Goal: Task Accomplishment & Management: Complete application form

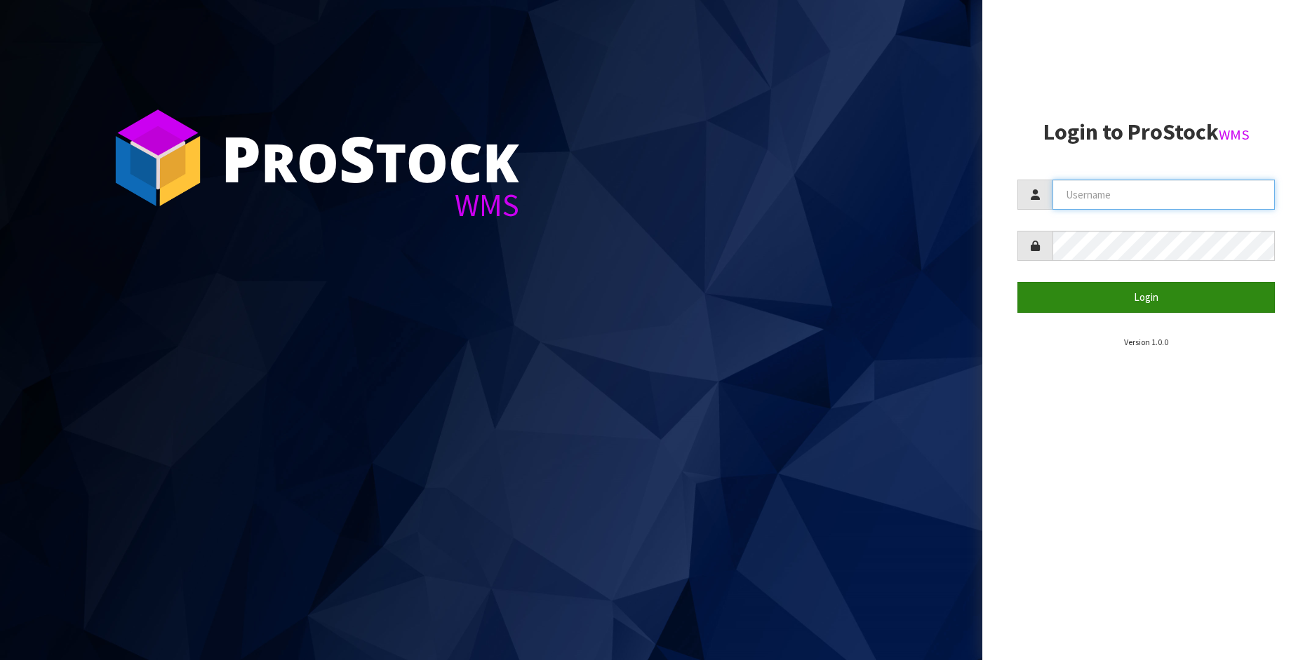
type input "[PERSON_NAME]"
click at [1169, 300] on button "Login" at bounding box center [1145, 297] width 257 height 30
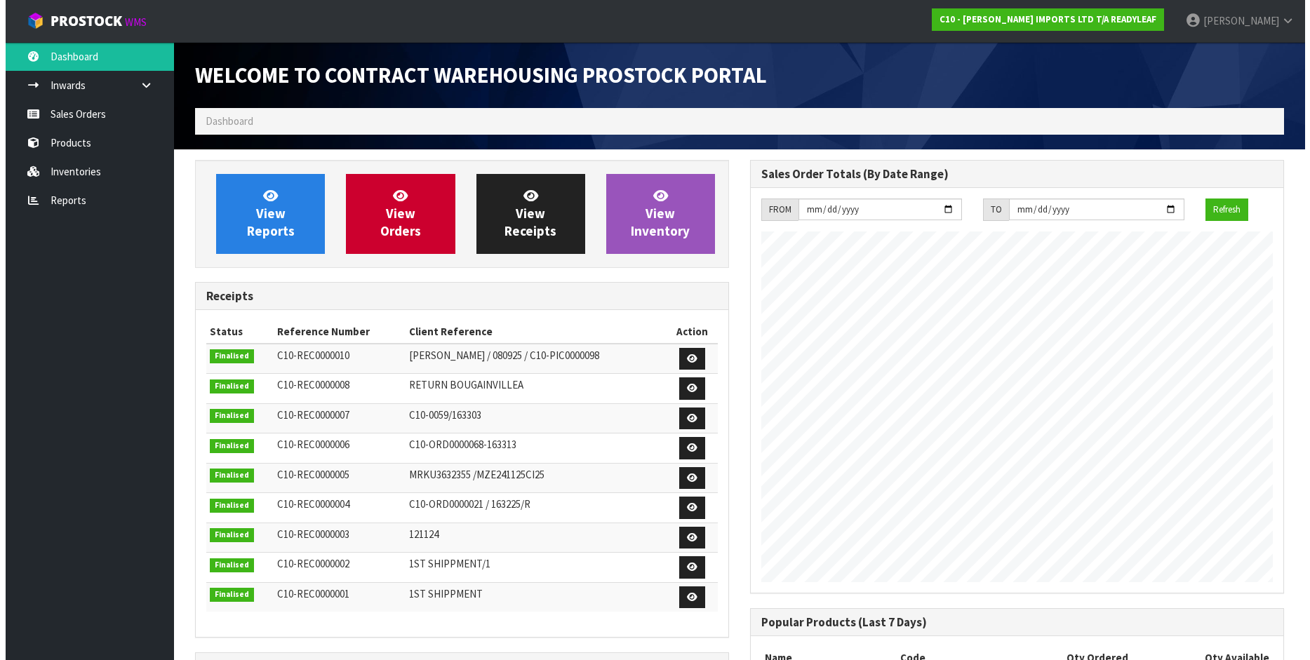
scroll to position [619, 555]
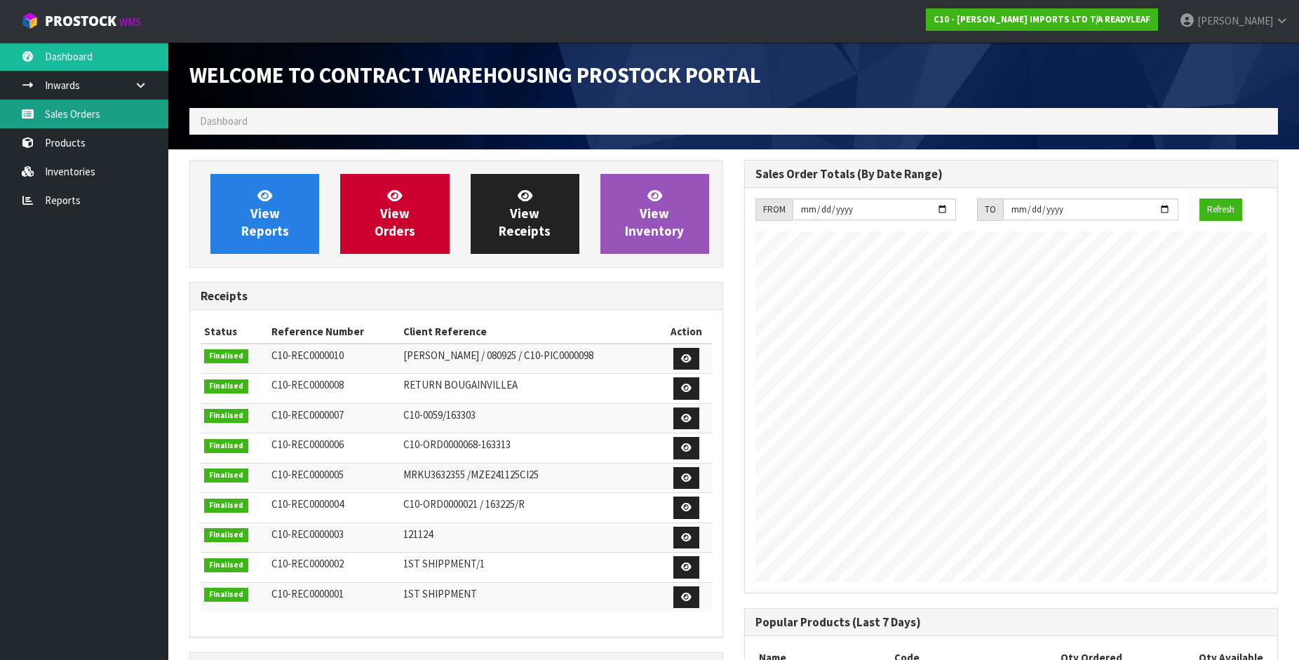
click at [66, 110] on link "Sales Orders" at bounding box center [84, 114] width 168 height 29
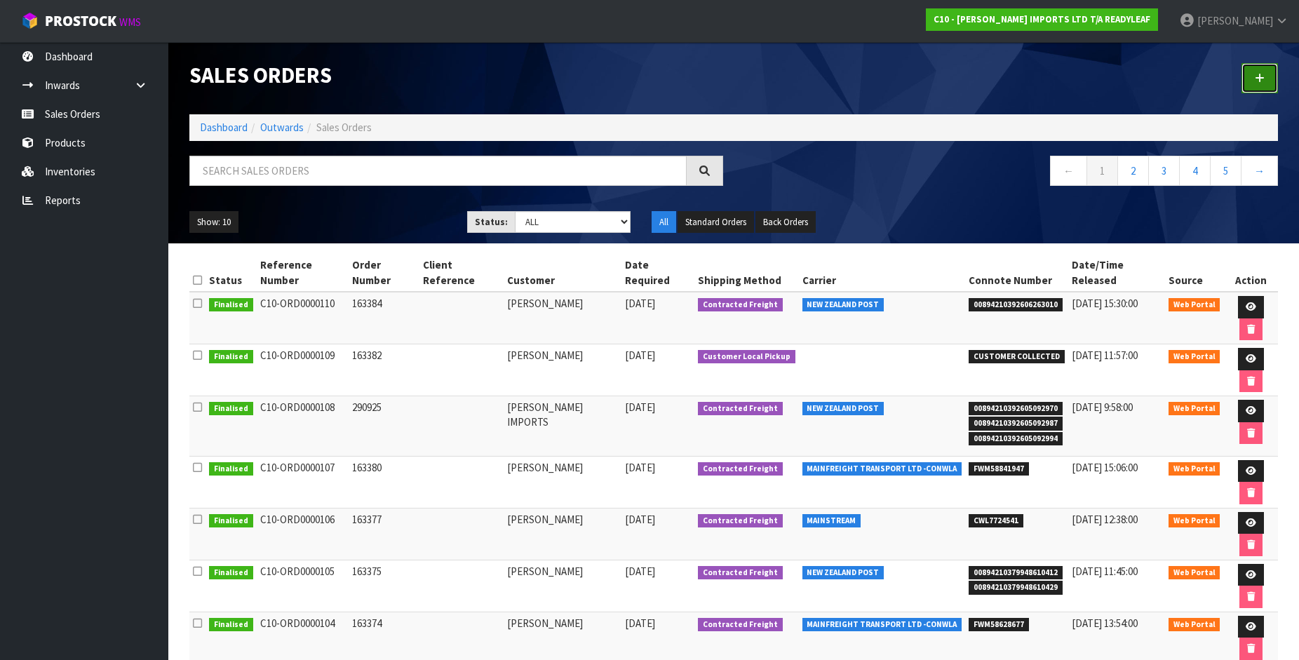
click at [1262, 80] on icon at bounding box center [1260, 78] width 10 height 11
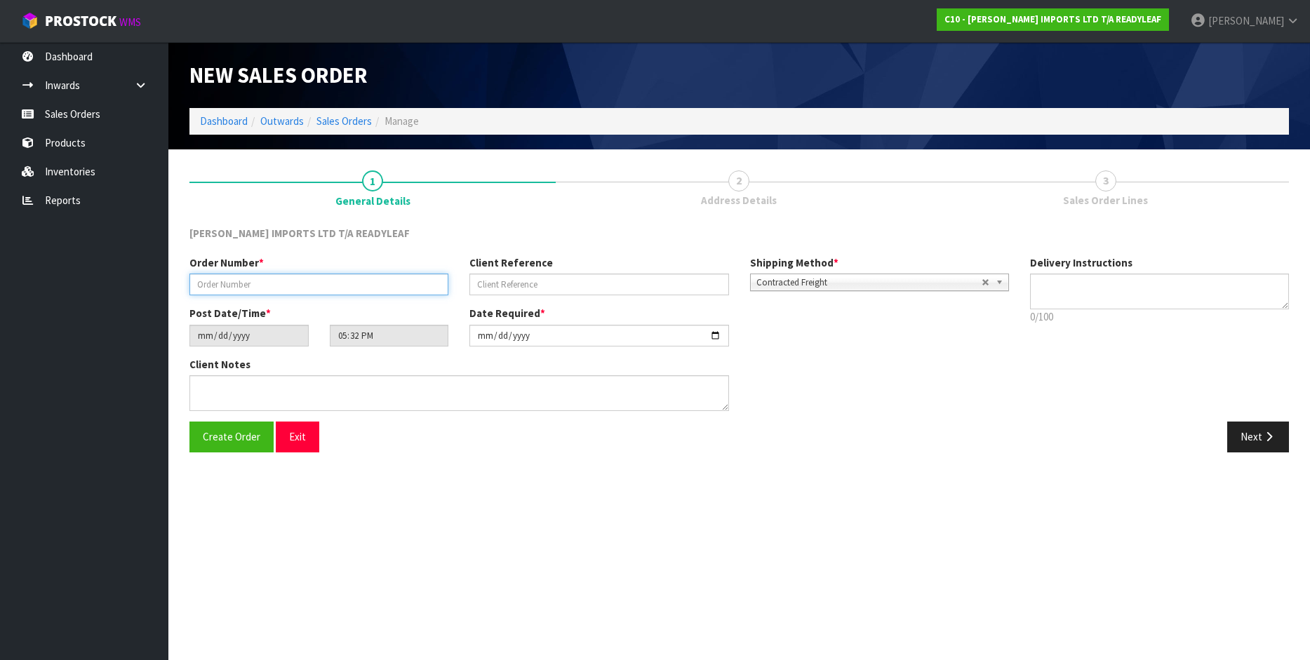
click at [271, 288] on input "text" at bounding box center [318, 285] width 259 height 22
type input "163385"
click at [692, 335] on input "[DATE]" at bounding box center [598, 336] width 259 height 22
click at [718, 337] on input "[DATE]" at bounding box center [598, 336] width 259 height 22
type input "[DATE]"
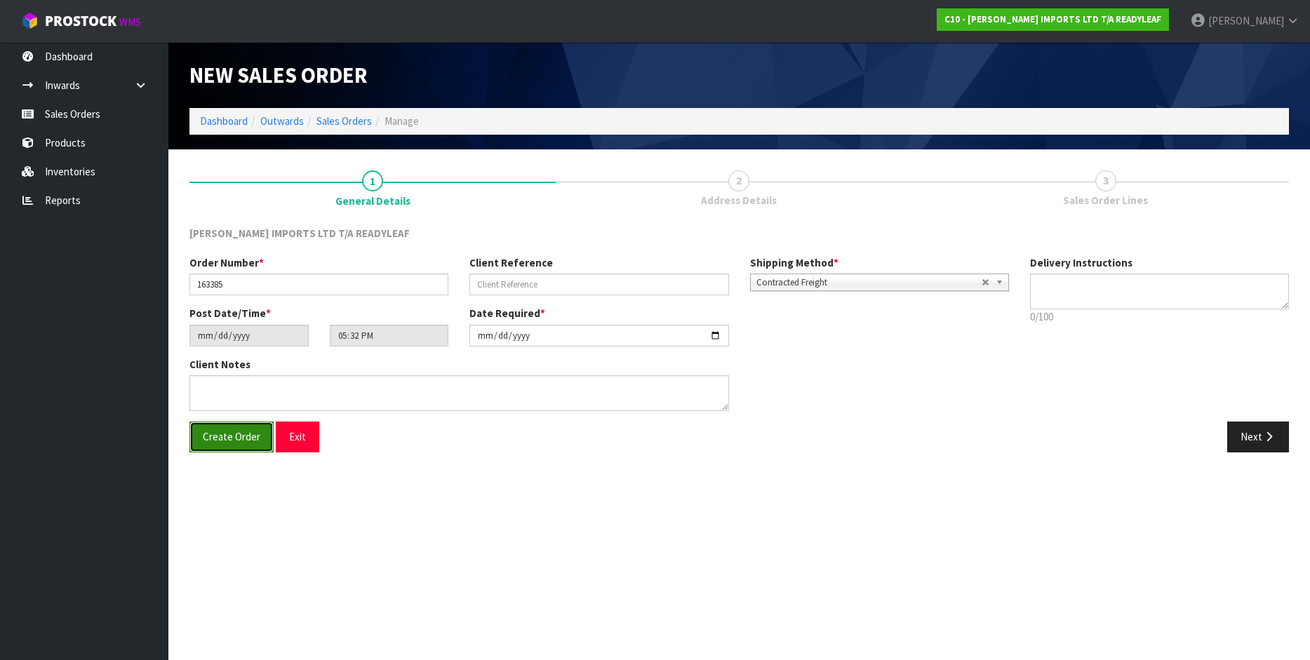
click at [223, 440] on span "Create Order" at bounding box center [232, 436] width 58 height 13
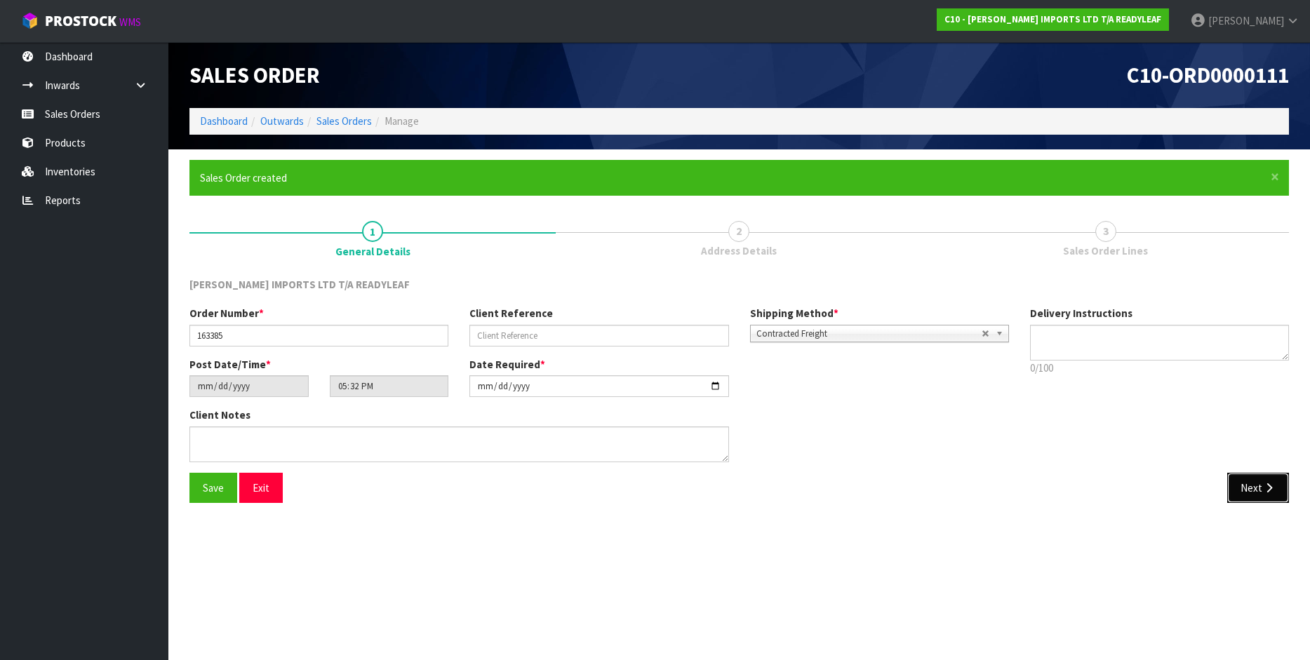
click at [1251, 485] on button "Next" at bounding box center [1258, 488] width 62 height 30
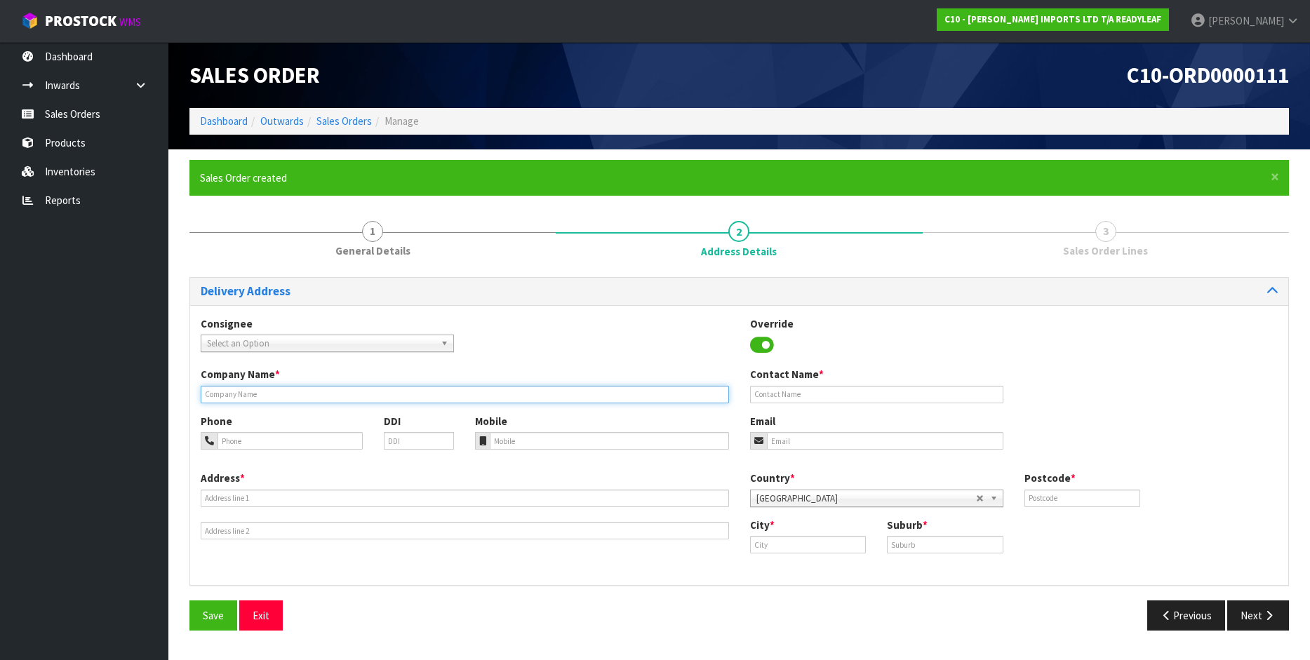
click at [222, 398] on input "text" at bounding box center [465, 395] width 528 height 18
type input "[PERSON_NAME]"
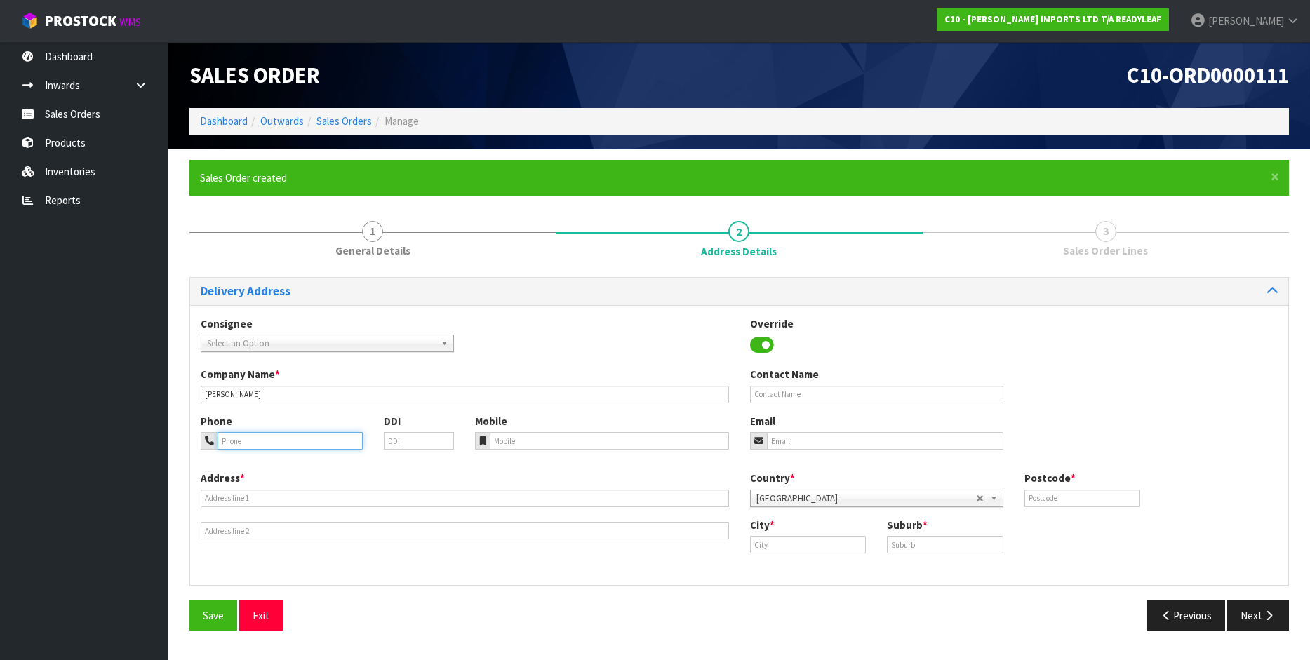
click at [238, 445] on input "tel" at bounding box center [289, 441] width 145 height 18
type input "0272520665"
click at [208, 498] on input "text" at bounding box center [465, 499] width 528 height 18
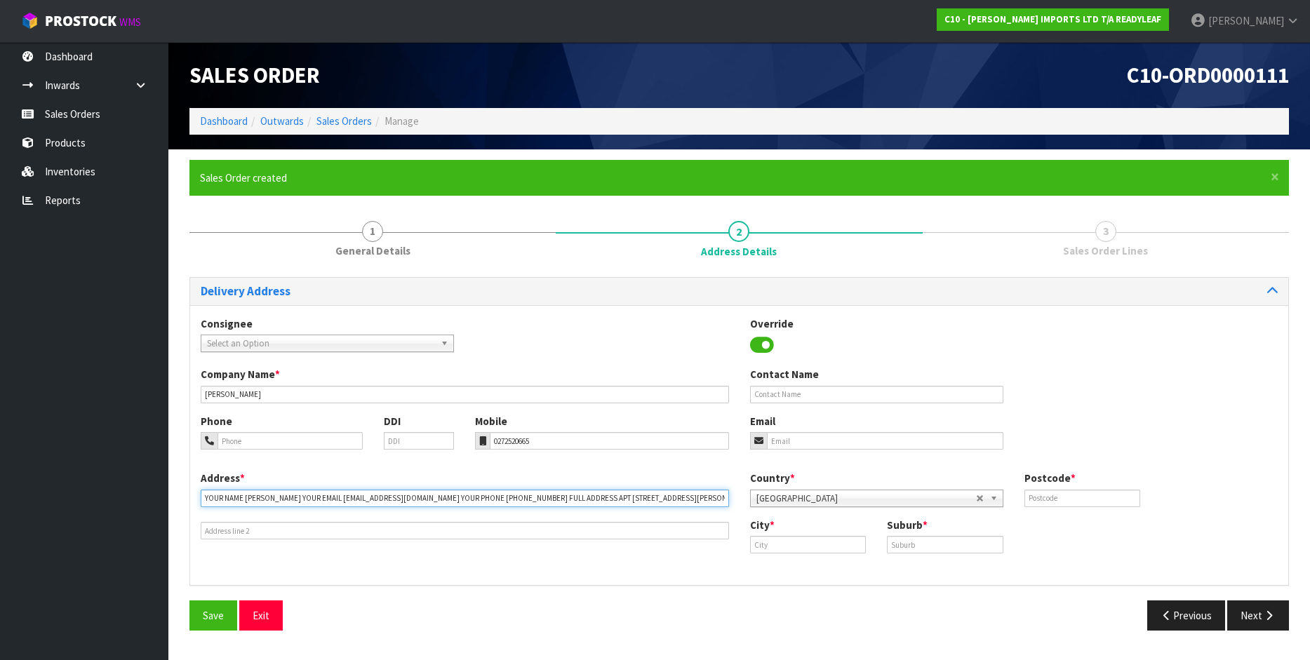
drag, startPoint x: 565, startPoint y: 497, endPoint x: 144, endPoint y: 462, distance: 423.0
click at [144, 462] on body "Toggle navigation ProStock WMS C10 - [PERSON_NAME] IMPORTS LTD T/A READYLEAF [P…" at bounding box center [655, 330] width 1310 height 660
drag, startPoint x: 422, startPoint y: 503, endPoint x: 316, endPoint y: 501, distance: 105.9
click at [316, 501] on input "APT [STREET_ADDRESS][PERSON_NAME][PERSON_NAME]" at bounding box center [465, 499] width 528 height 18
type input "APT [STREET_ADDRESS][PERSON_NAME],"
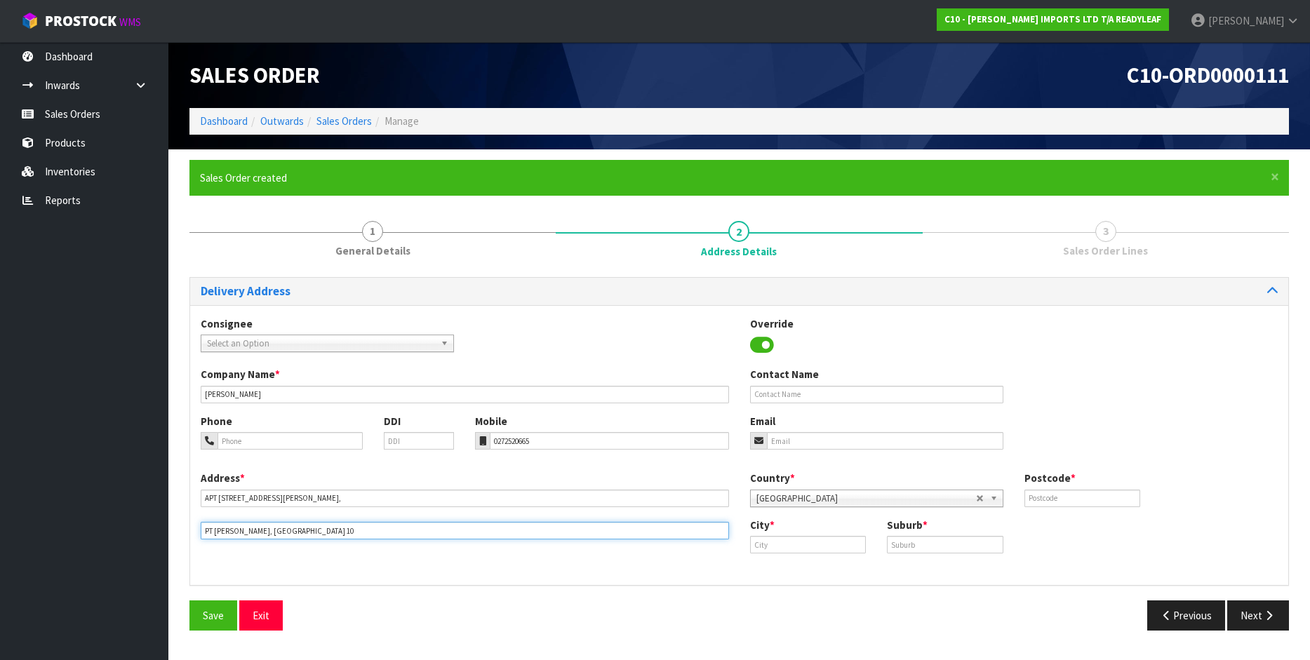
type input "PT [PERSON_NAME], [GEOGRAPHIC_DATA] 10"
click at [832, 565] on div "Address * APT [STREET_ADDRESS][PERSON_NAME][PERSON_NAME] Country * [GEOGRAPHIC_…" at bounding box center [739, 523] width 1098 height 104
click at [792, 551] on input "text" at bounding box center [808, 545] width 116 height 18
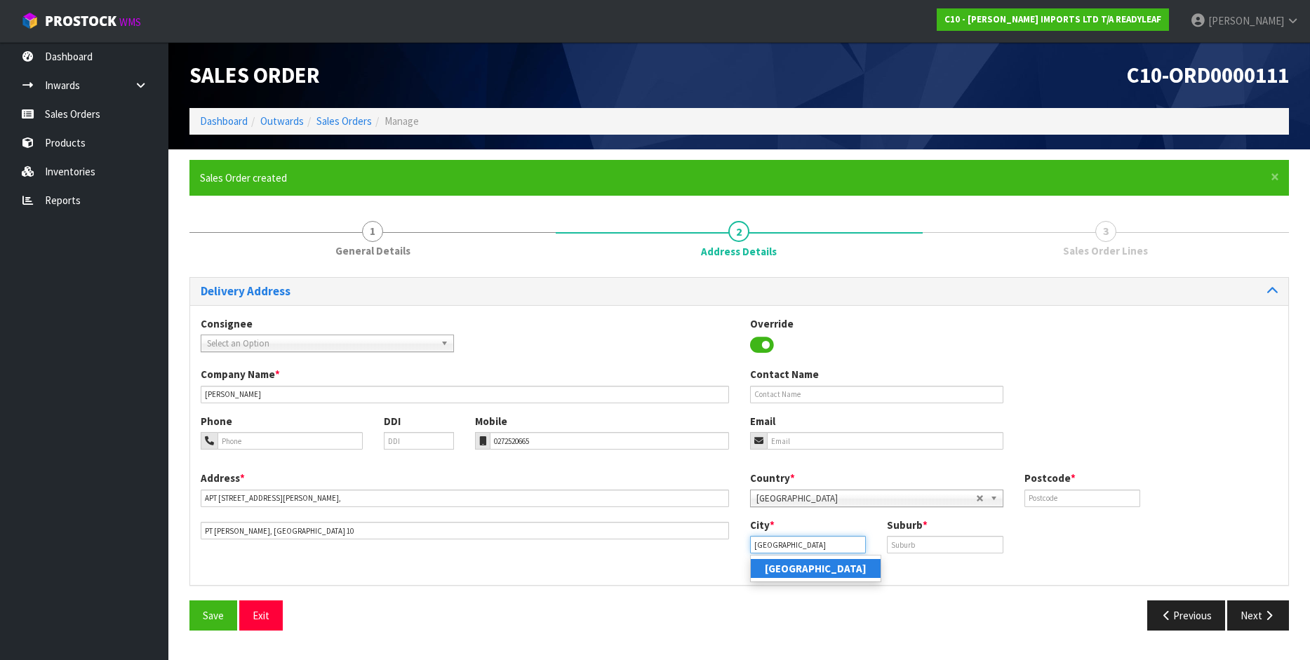
click at [781, 551] on input "[GEOGRAPHIC_DATA]" at bounding box center [808, 545] width 116 height 18
type input "[GEOGRAPHIC_DATA]"
click at [780, 567] on strong "[GEOGRAPHIC_DATA]" at bounding box center [816, 568] width 102 height 13
click at [913, 546] on input "text" at bounding box center [945, 545] width 116 height 18
type input "PT [PERSON_NAME]"
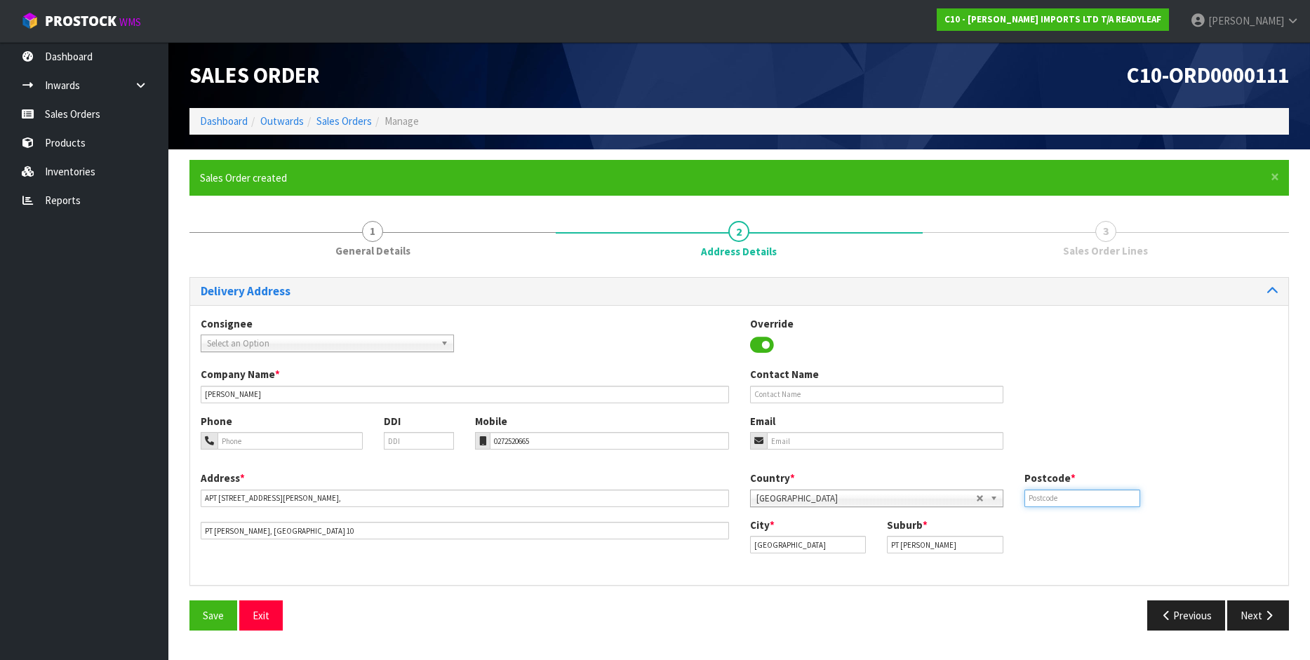
click at [1060, 494] on input "text" at bounding box center [1082, 499] width 116 height 18
type input "3210"
click at [786, 447] on input "email" at bounding box center [885, 441] width 236 height 18
type input "[EMAIL_ADDRESS][DOMAIN_NAME]"
click at [788, 395] on input "text" at bounding box center [876, 395] width 253 height 18
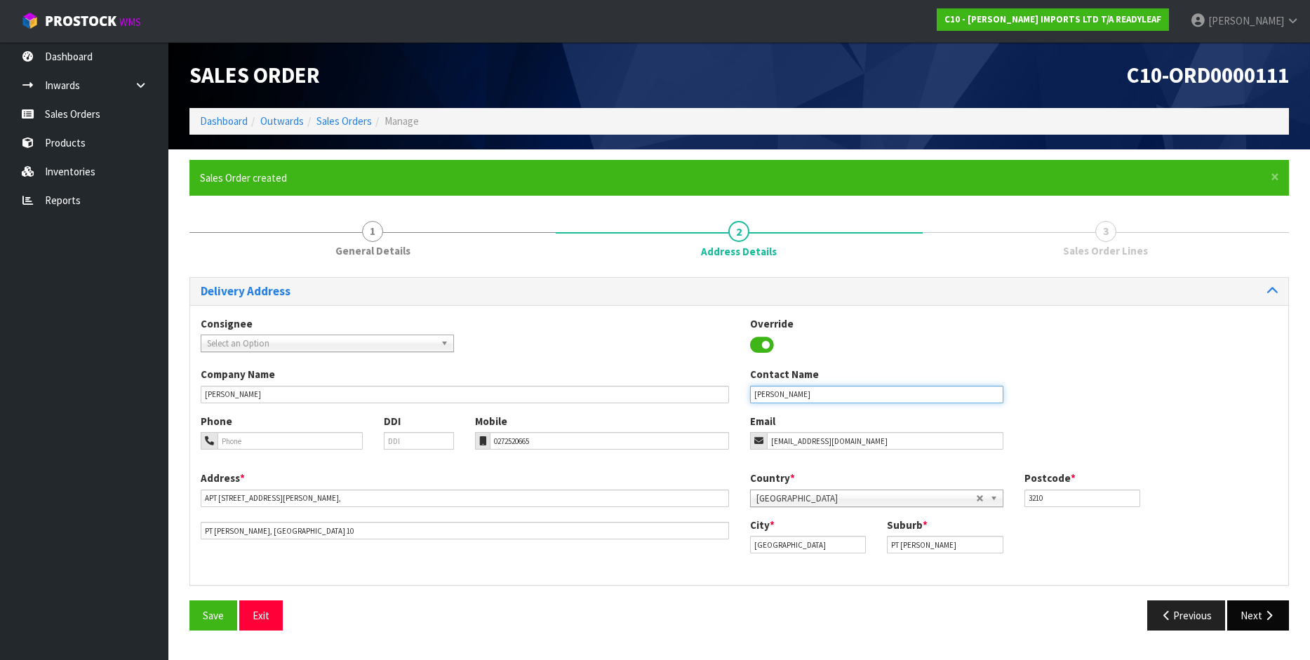
type input "[PERSON_NAME]"
click at [1258, 614] on button "Next" at bounding box center [1258, 615] width 62 height 30
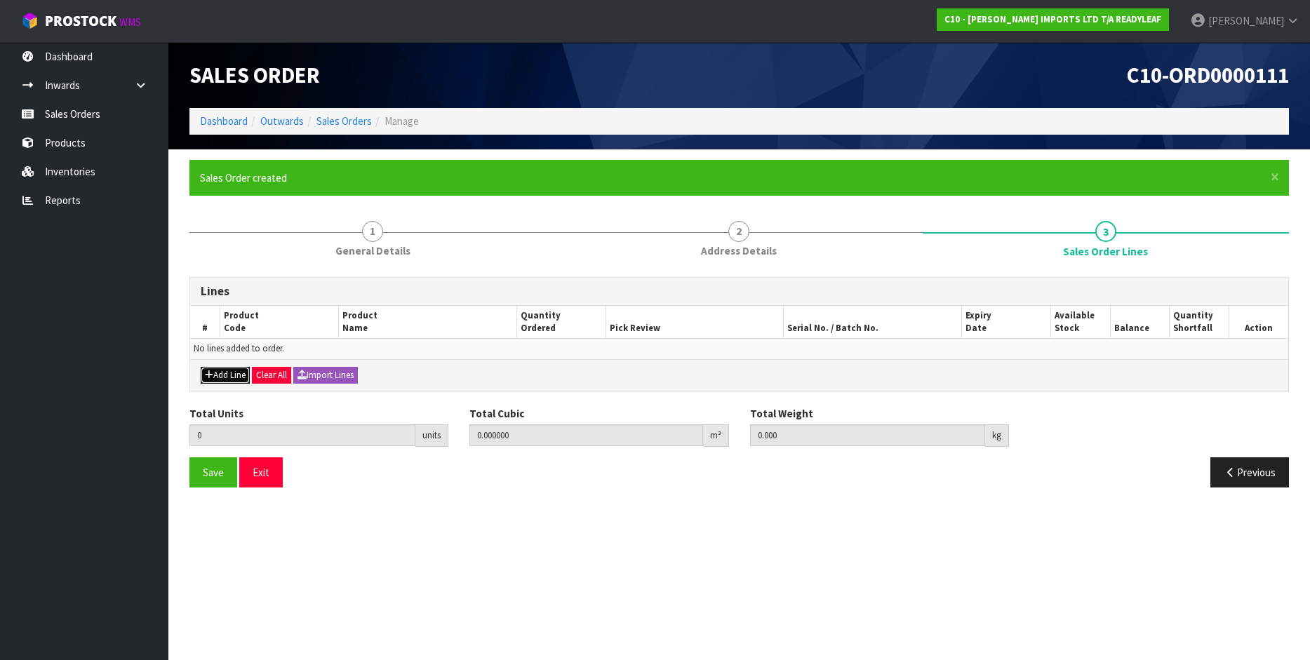
click at [220, 373] on button "Add Line" at bounding box center [225, 375] width 49 height 17
type input "0"
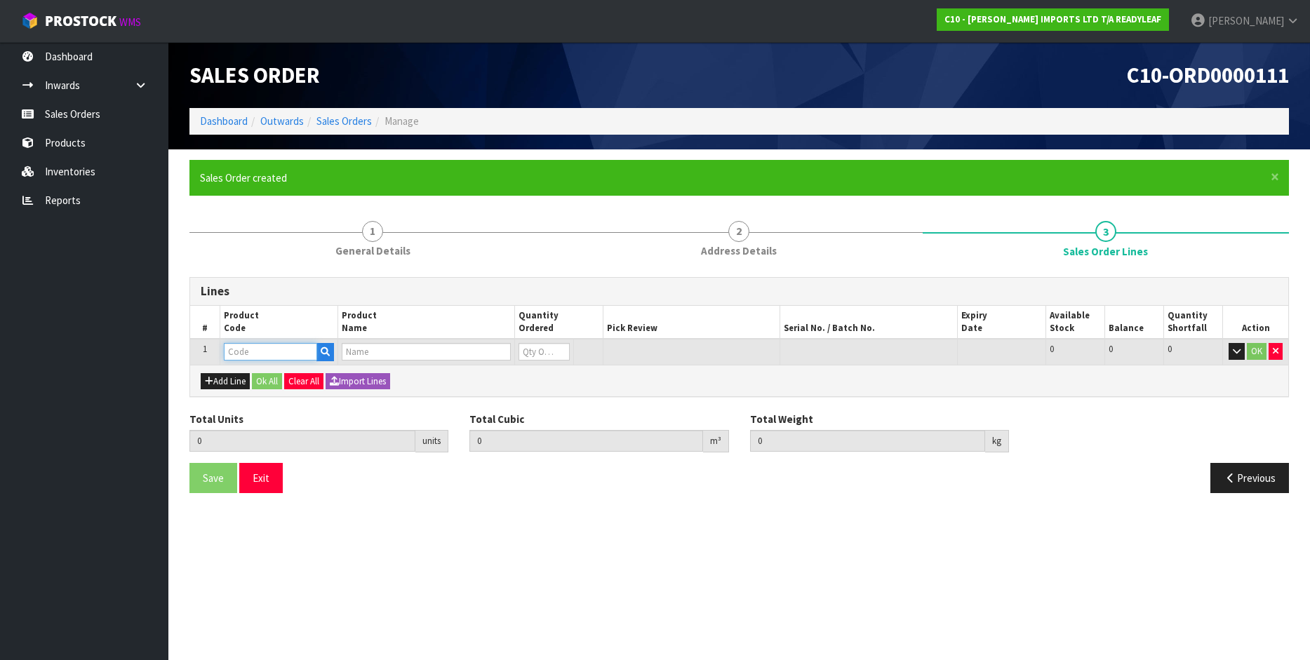
click at [242, 352] on input "text" at bounding box center [270, 352] width 93 height 18
type input "RLTB"
click at [256, 378] on strong "RLTB" at bounding box center [250, 375] width 24 height 13
type input "RLTB404"
type input "0.000000"
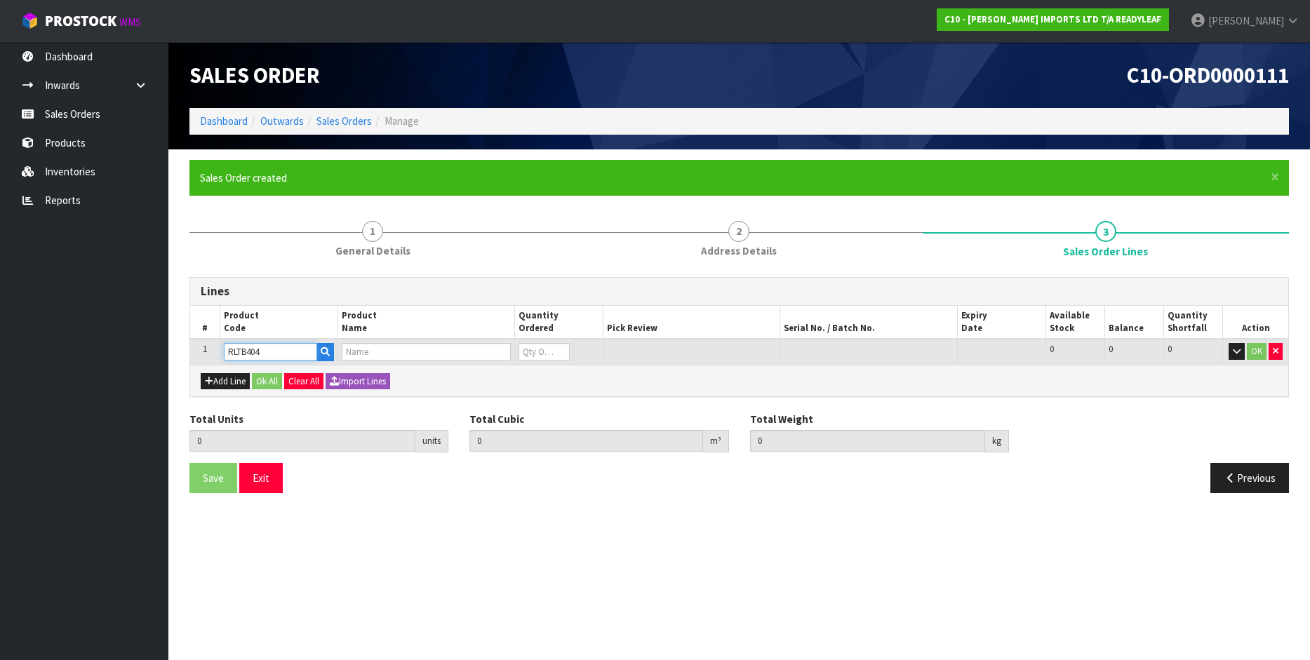
type input "0.000"
type input "PHEBALIUM TOPIARY BALL 58CM"
type input "0"
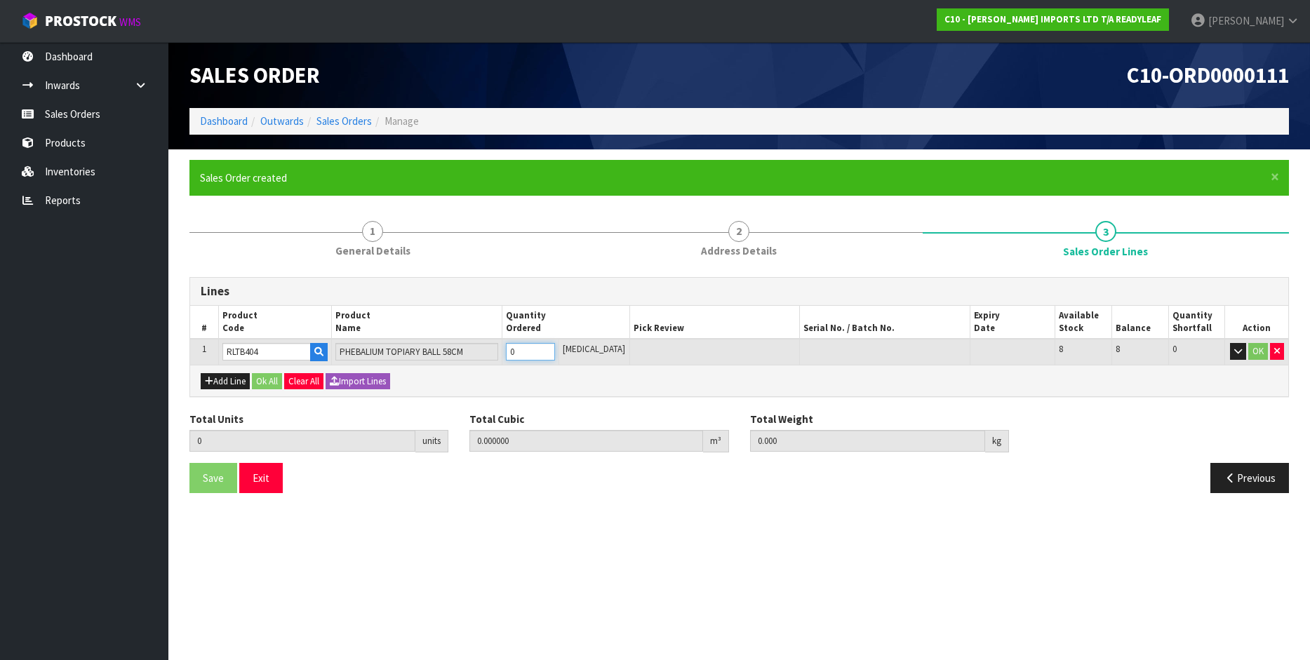
click at [538, 350] on input "0" at bounding box center [530, 352] width 49 height 18
type input "0"
type input "1"
type input "0.140608"
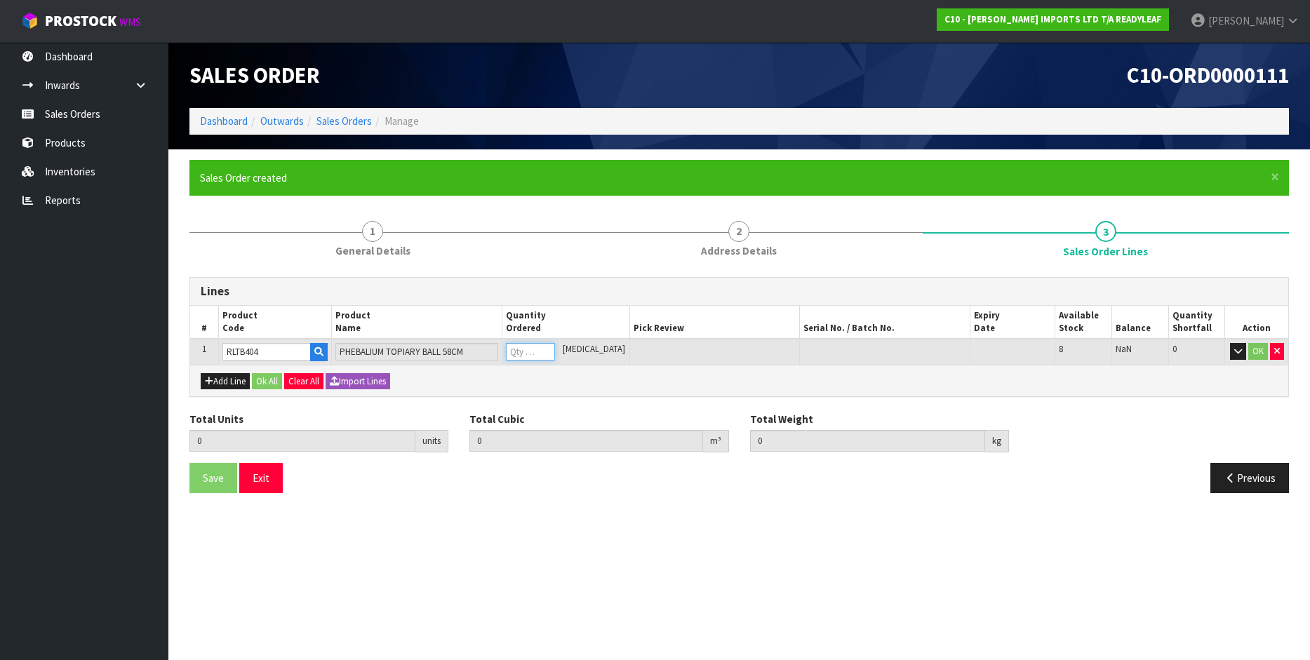
type input "4"
type input "1"
click at [267, 383] on button "Ok All" at bounding box center [267, 381] width 30 height 17
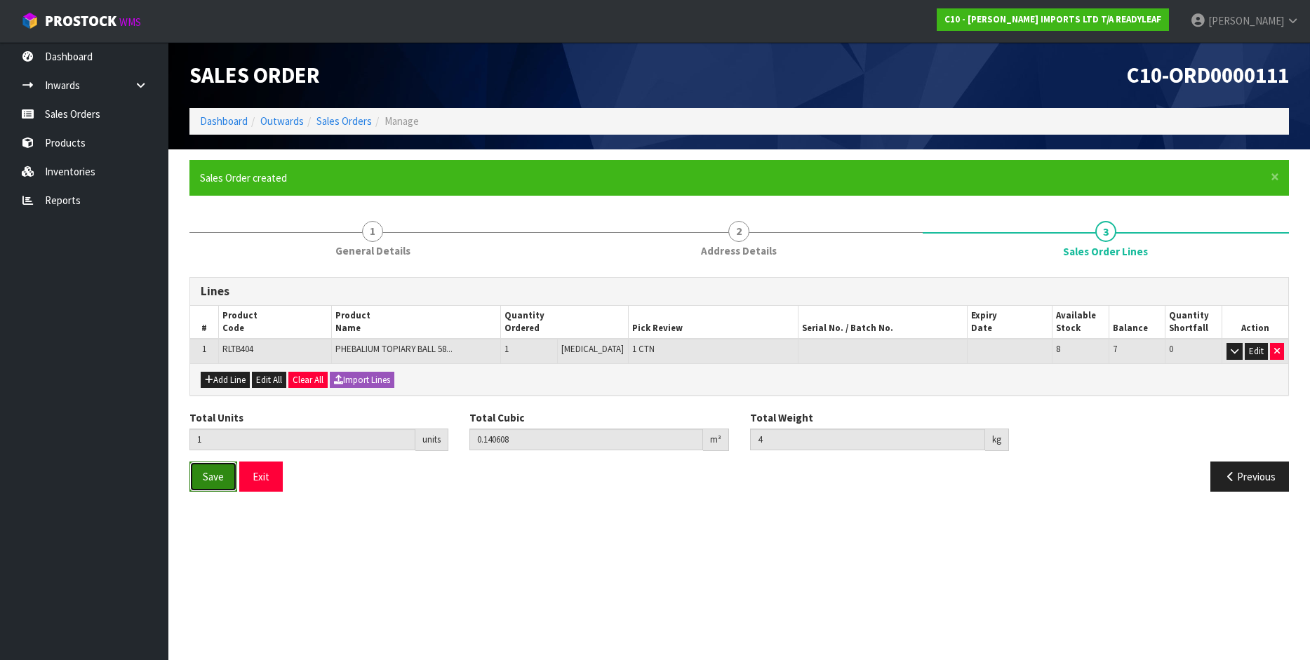
click at [206, 483] on span "Save" at bounding box center [213, 476] width 21 height 13
